Goal: Book appointment/travel/reservation

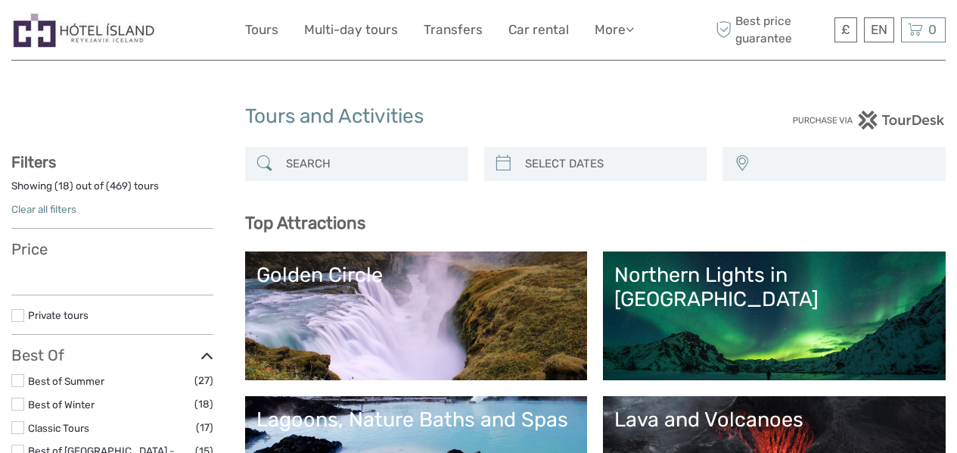
select select
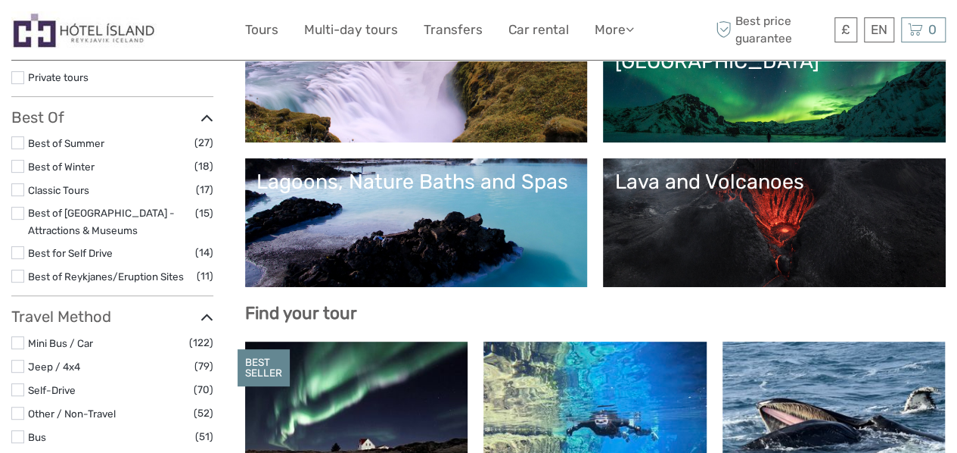
select select
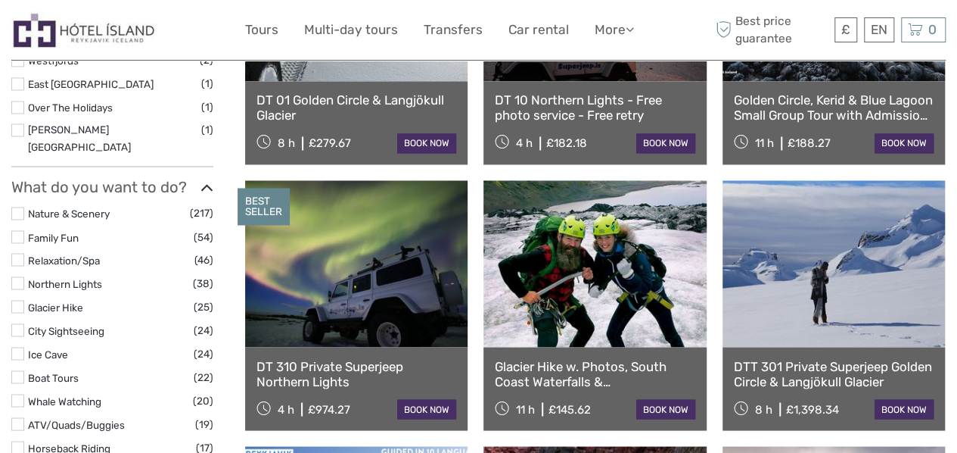
scroll to position [1196, 0]
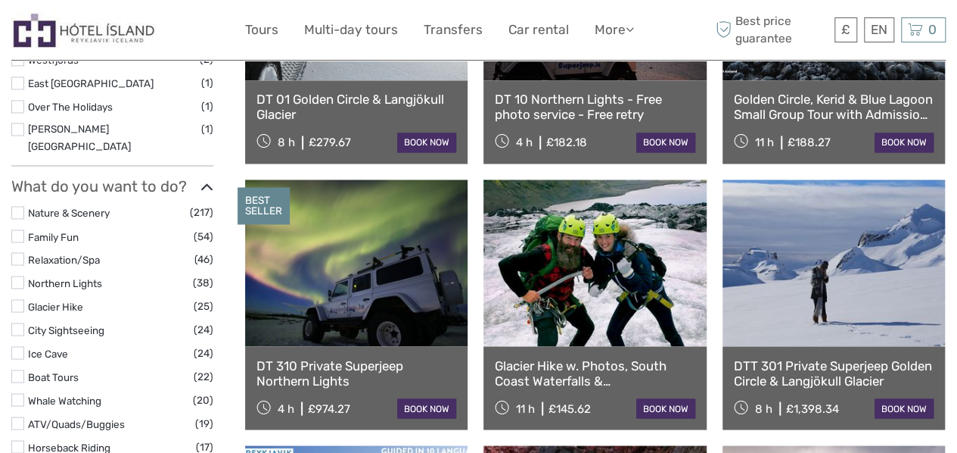
click at [18, 299] on label at bounding box center [17, 305] width 13 height 13
click at [0, 0] on input "checkbox" at bounding box center [0, 0] width 0 height 0
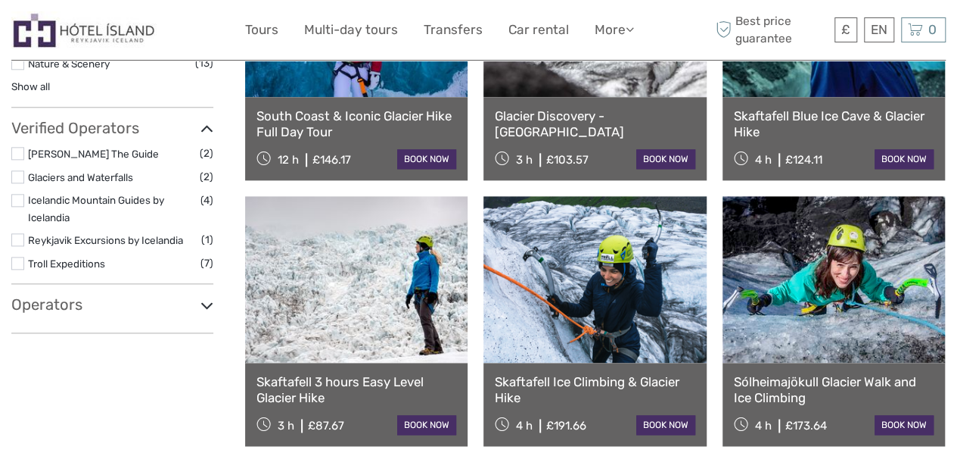
scroll to position [884, 0]
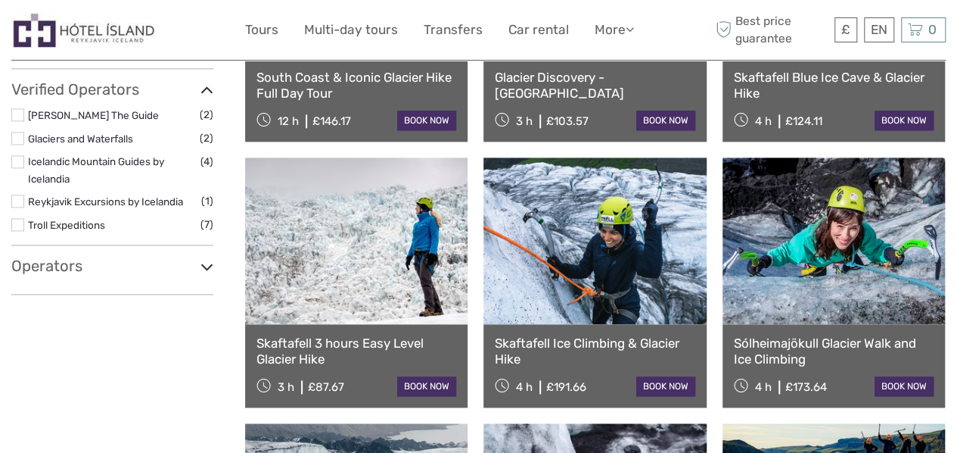
click at [628, 279] on link at bounding box center [595, 240] width 222 height 166
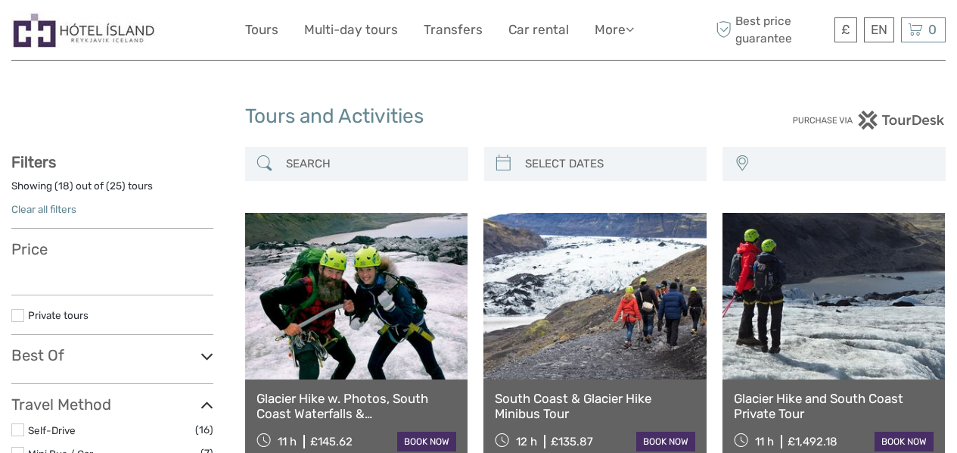
select select
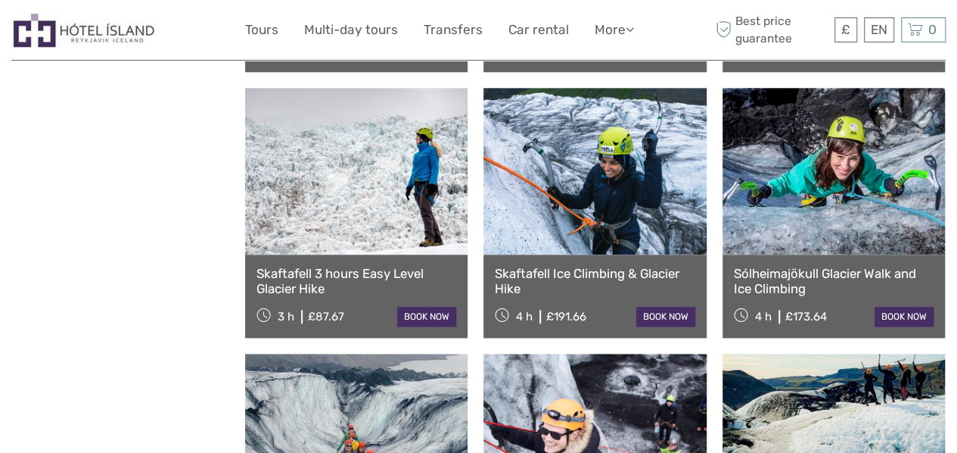
select select
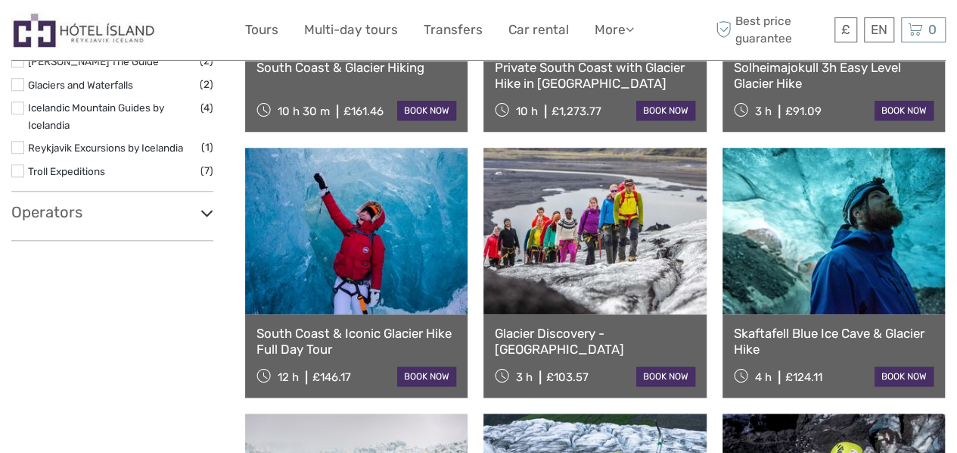
scroll to position [629, 0]
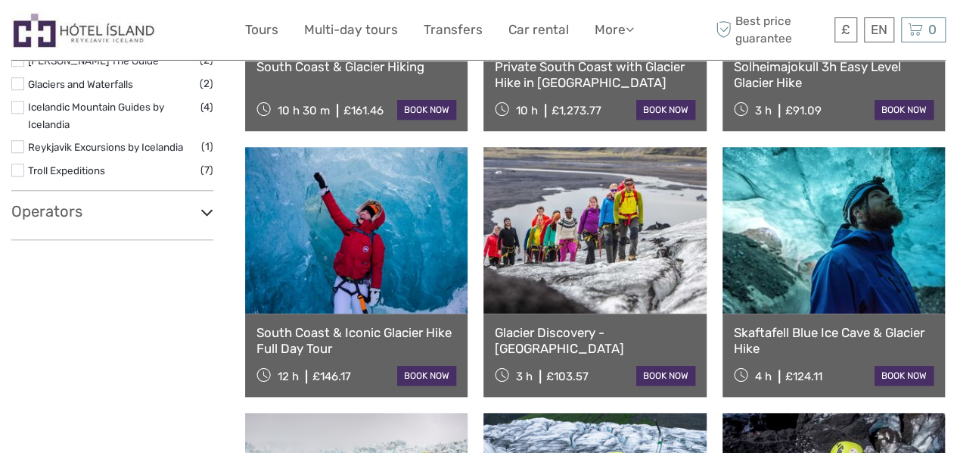
click at [203, 207] on icon at bounding box center [207, 212] width 13 height 20
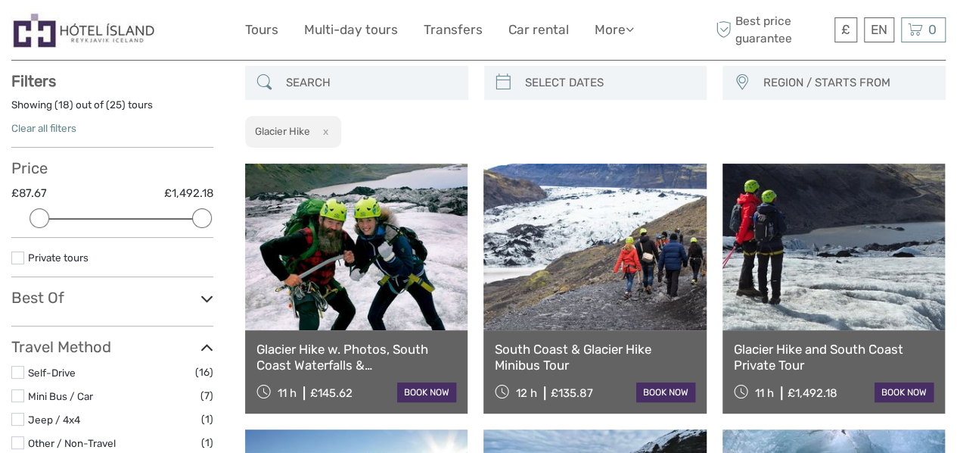
scroll to position [0, 0]
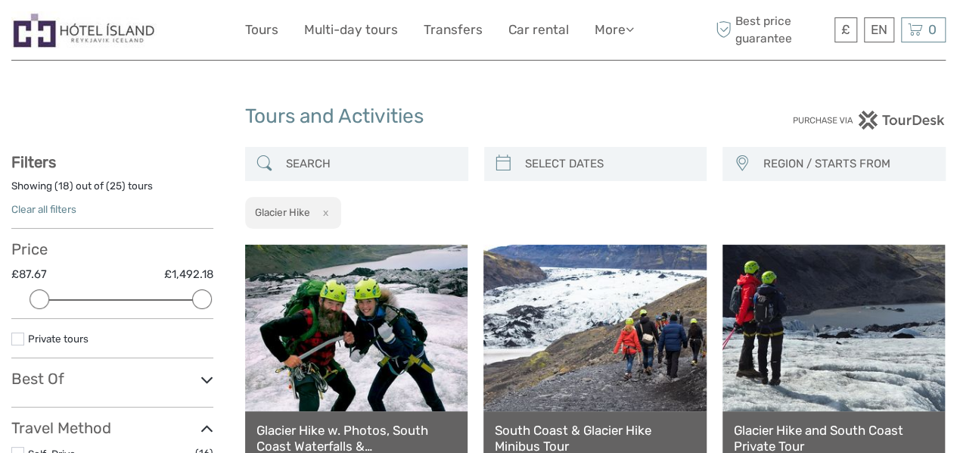
click at [324, 213] on button "x" at bounding box center [323, 212] width 20 height 16
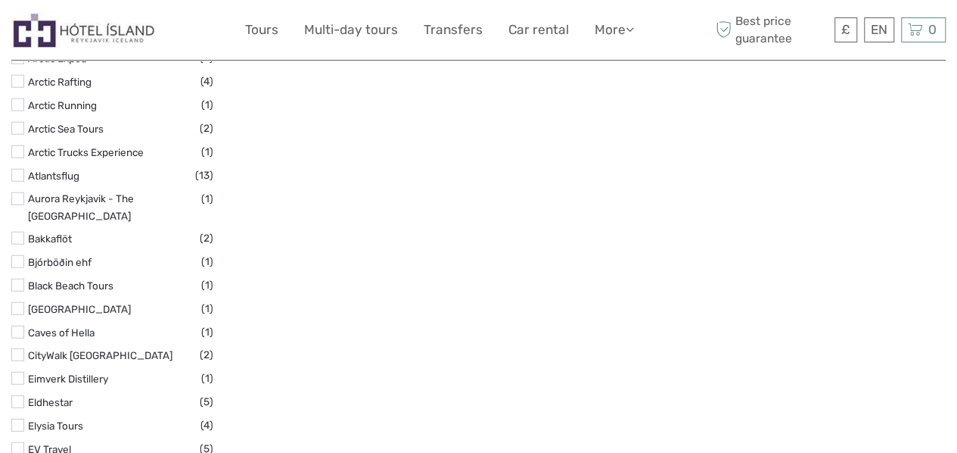
scroll to position [1792, 0]
click at [39, 302] on link "Blue Lagoon" at bounding box center [79, 308] width 103 height 12
